Goal: Task Accomplishment & Management: Use online tool/utility

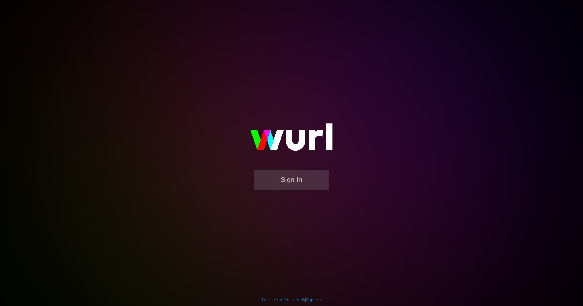
click at [299, 175] on button "Sign In" at bounding box center [292, 180] width 76 height 20
click at [307, 178] on button "Sign In" at bounding box center [292, 180] width 76 height 20
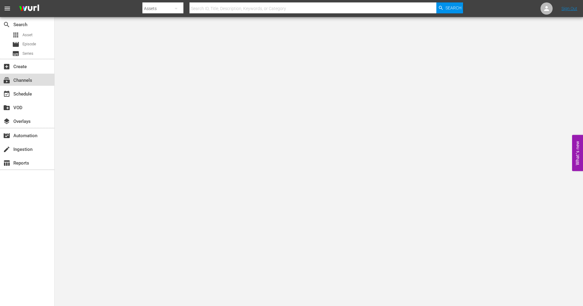
click at [29, 82] on div "subscriptions Channels" at bounding box center [17, 79] width 34 height 5
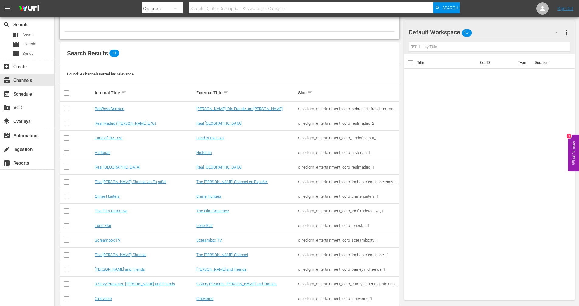
scroll to position [50, 0]
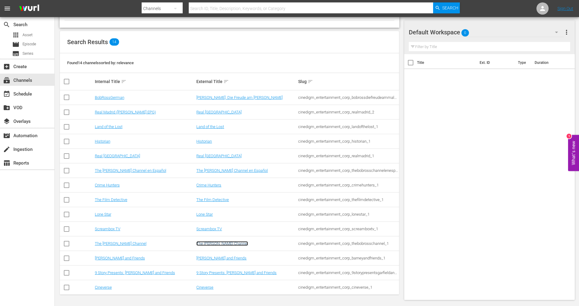
click at [222, 246] on link "The [PERSON_NAME] Channel" at bounding box center [222, 243] width 52 height 5
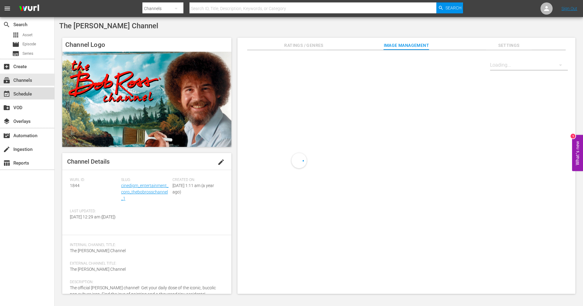
click at [36, 95] on div "event_available Schedule" at bounding box center [27, 93] width 54 height 12
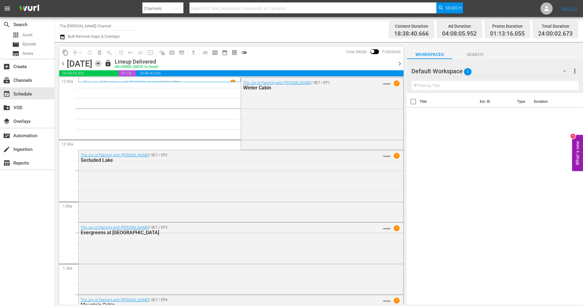
click at [101, 65] on icon "button" at bounding box center [98, 63] width 7 height 7
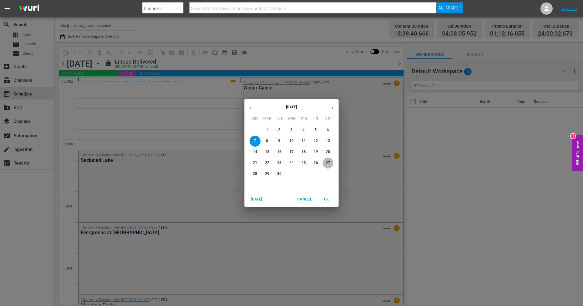
click at [330, 163] on p "27" at bounding box center [328, 162] width 4 height 5
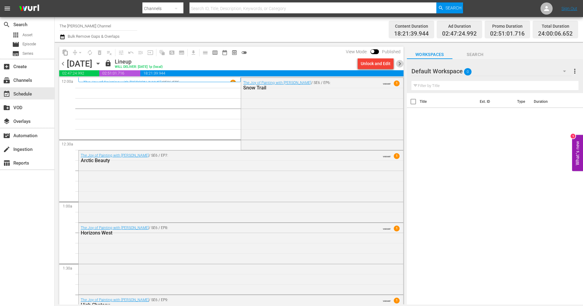
click at [401, 63] on span "chevron_right" at bounding box center [400, 64] width 8 height 8
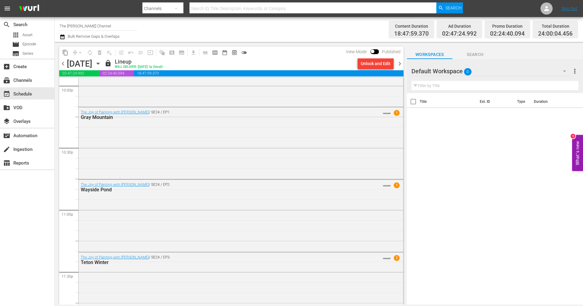
scroll to position [2749, 0]
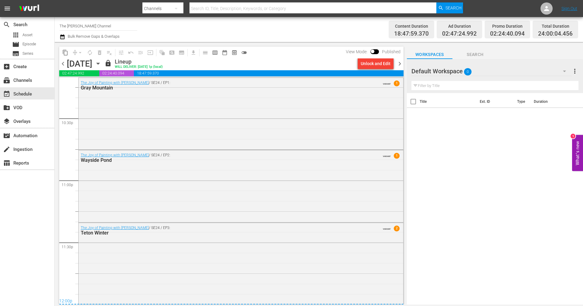
click at [402, 64] on span "chevron_right" at bounding box center [400, 64] width 8 height 8
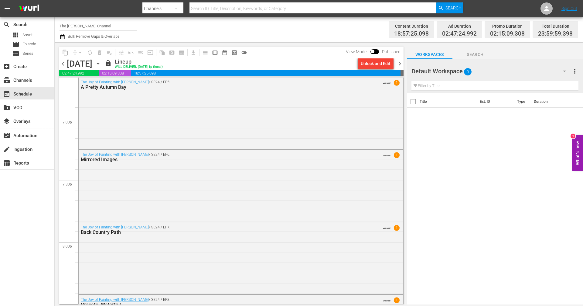
scroll to position [2312, 0]
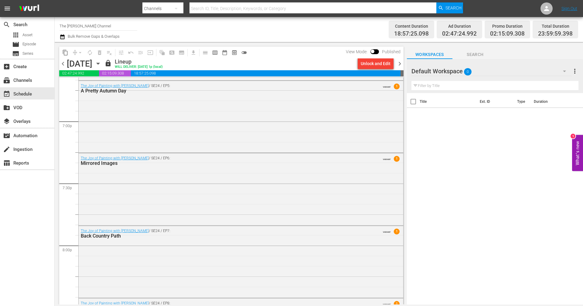
click at [399, 64] on span "chevron_right" at bounding box center [400, 64] width 8 height 8
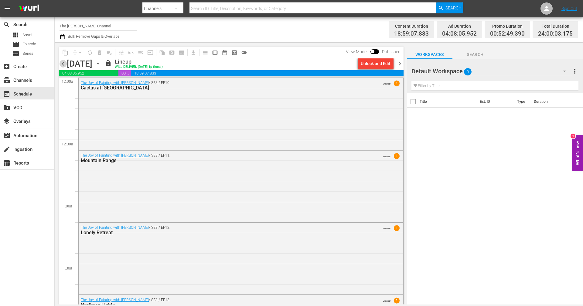
click at [64, 64] on span "chevron_left" at bounding box center [63, 64] width 8 height 8
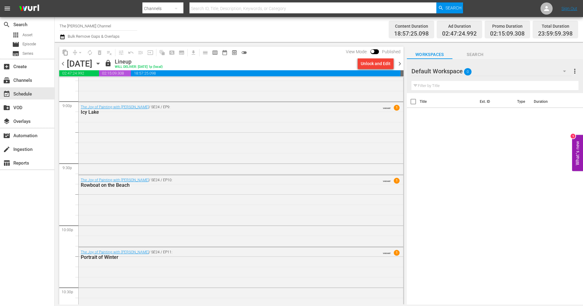
scroll to position [2761, 0]
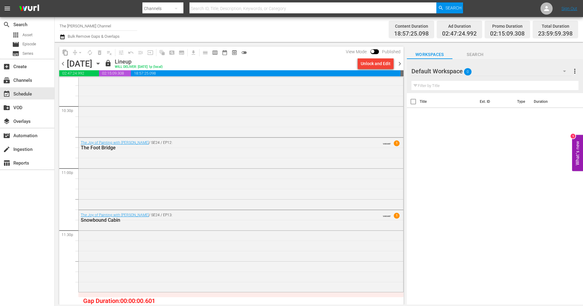
click at [400, 64] on span "chevron_right" at bounding box center [400, 64] width 8 height 8
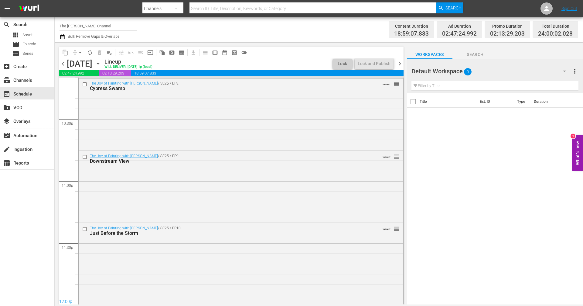
scroll to position [2749, 0]
